Goal: Transaction & Acquisition: Book appointment/travel/reservation

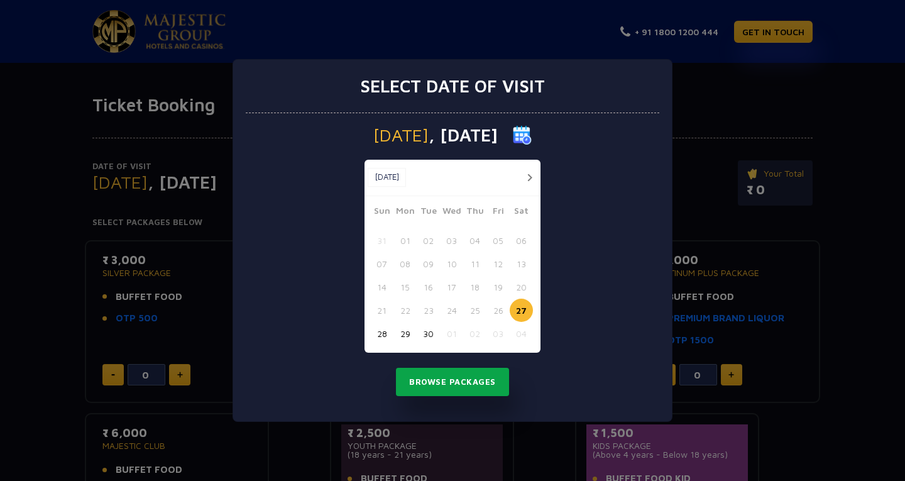
click at [482, 381] on button "Browse Packages" at bounding box center [452, 382] width 113 height 29
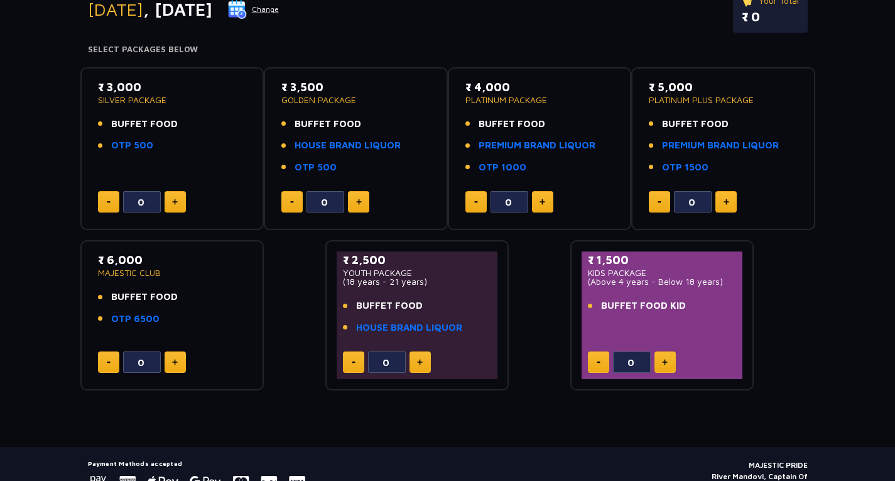
scroll to position [188, 0]
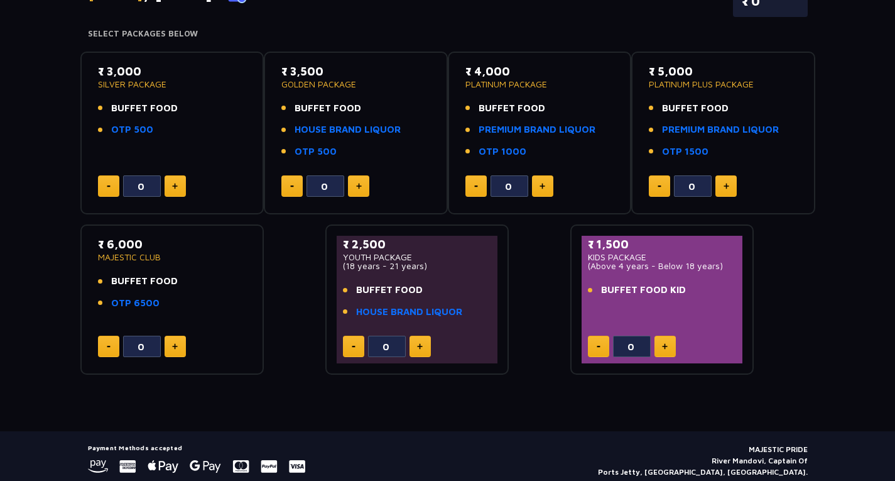
click at [663, 340] on button at bounding box center [665, 346] width 21 height 21
type input "1"
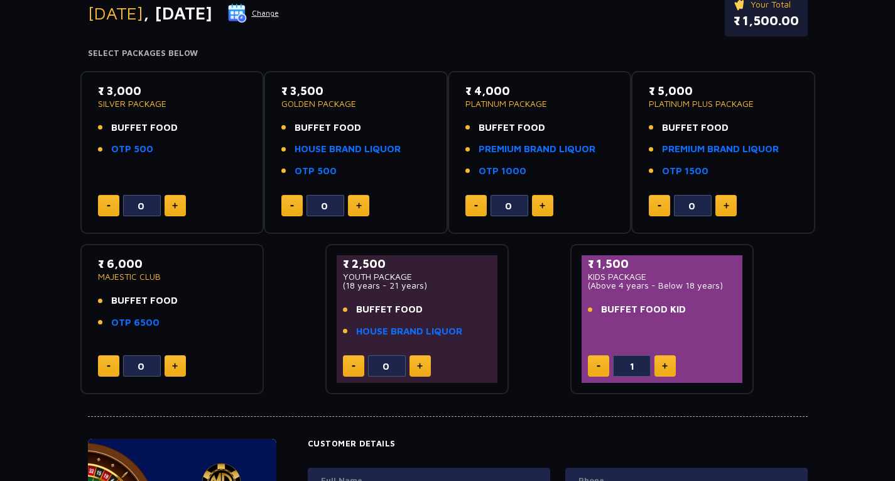
scroll to position [126, 0]
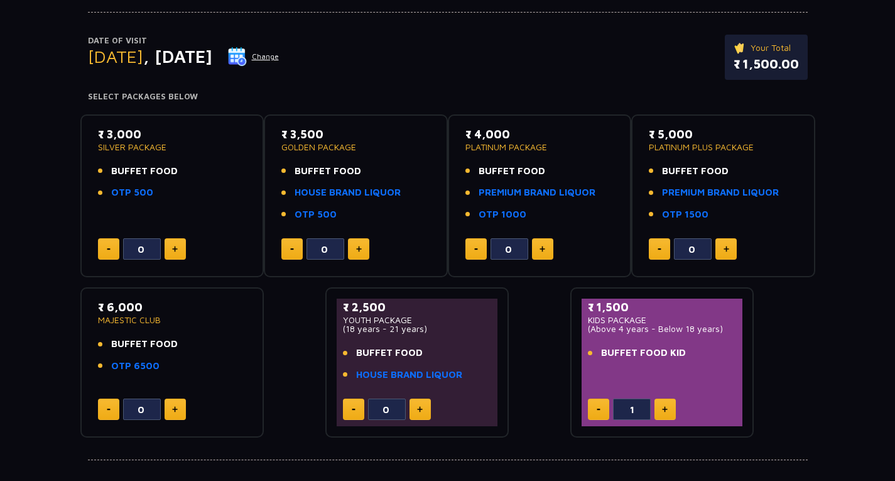
click at [547, 244] on button at bounding box center [542, 248] width 21 height 21
type input "1"
click at [180, 246] on button at bounding box center [175, 248] width 21 height 21
type input "1"
click at [469, 251] on button at bounding box center [476, 248] width 21 height 21
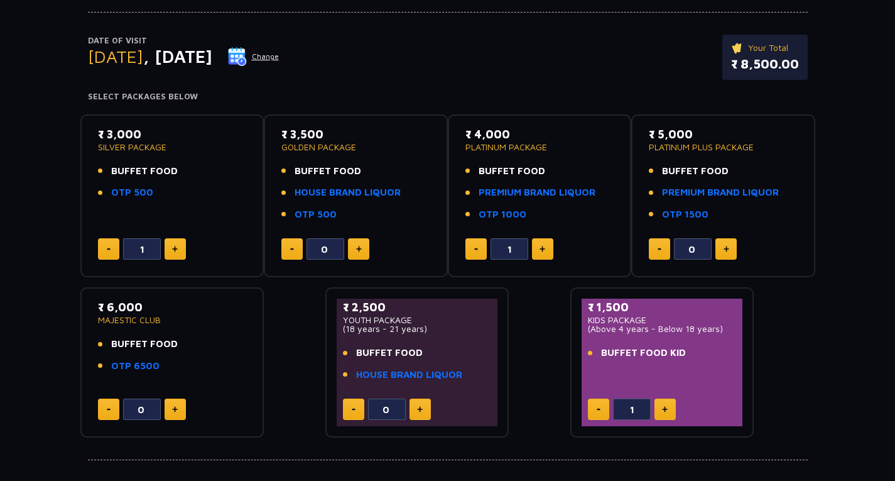
type input "0"
click at [363, 250] on button at bounding box center [358, 248] width 21 height 21
type input "2"
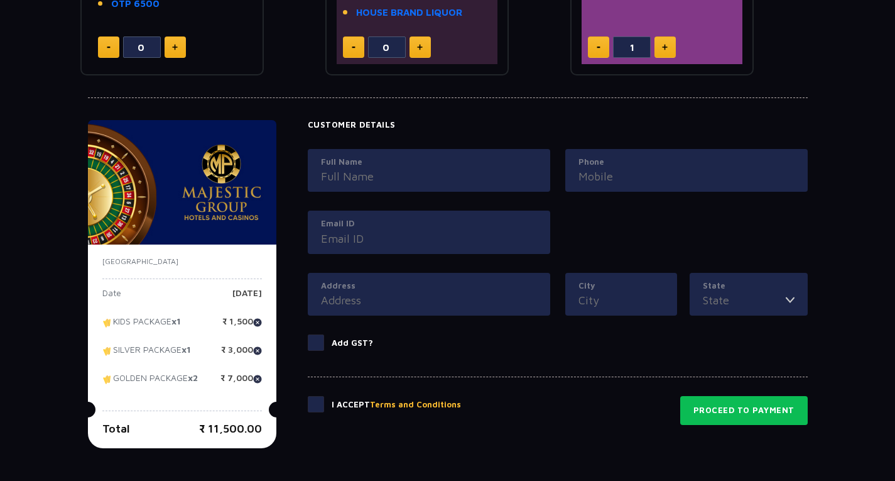
scroll to position [503, 0]
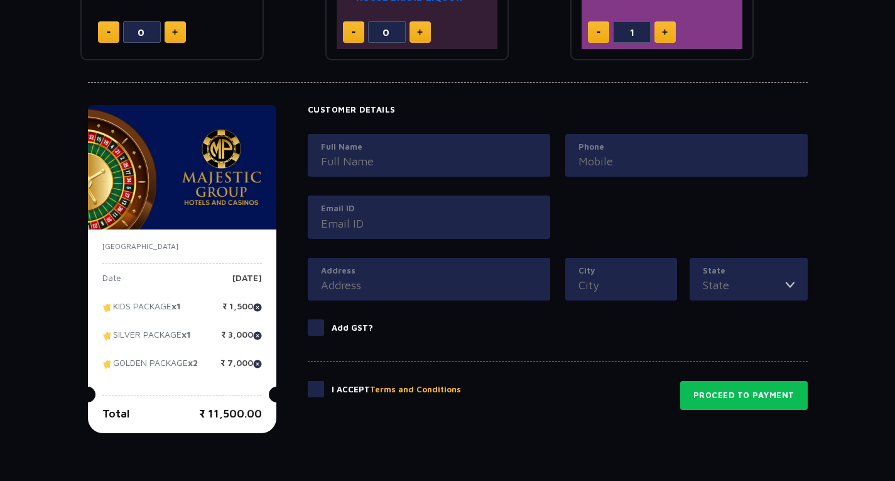
click at [317, 327] on span at bounding box center [316, 327] width 16 height 16
click at [0, 0] on input "Add GST?" at bounding box center [0, 0] width 0 height 0
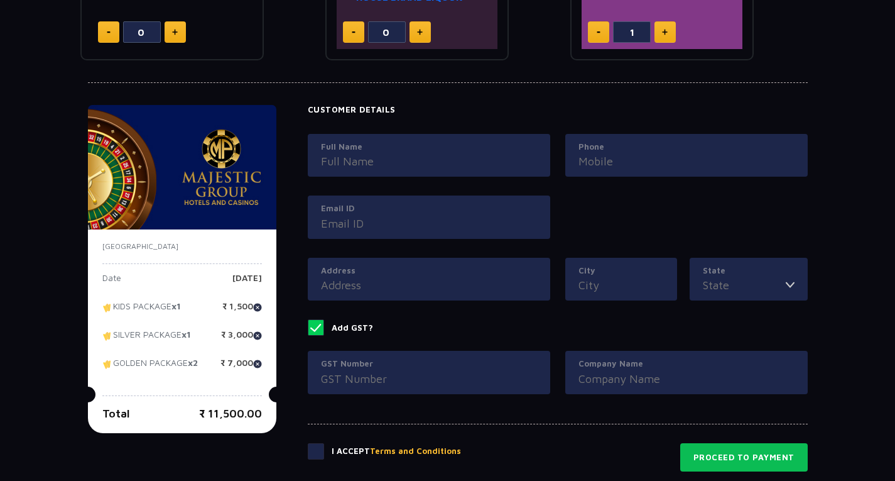
click at [317, 327] on span at bounding box center [316, 327] width 16 height 16
click at [0, 0] on input "Add GST?" at bounding box center [0, 0] width 0 height 0
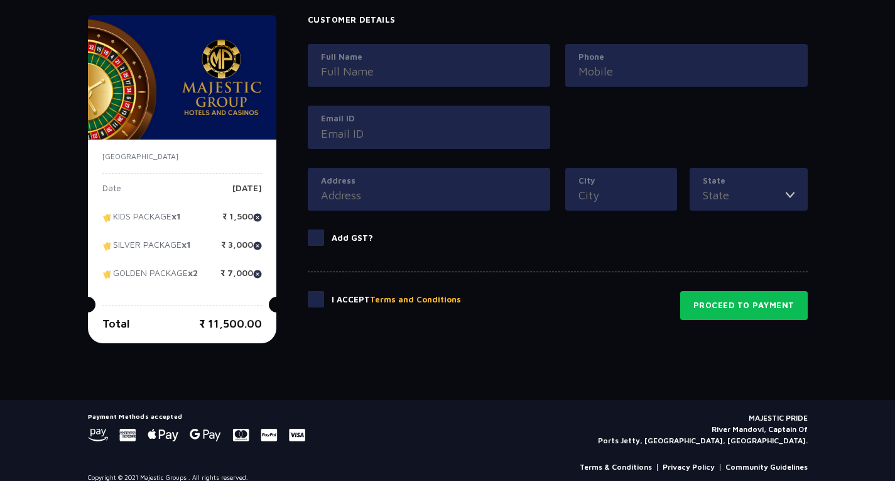
scroll to position [606, 0]
